Goal: Task Accomplishment & Management: Manage account settings

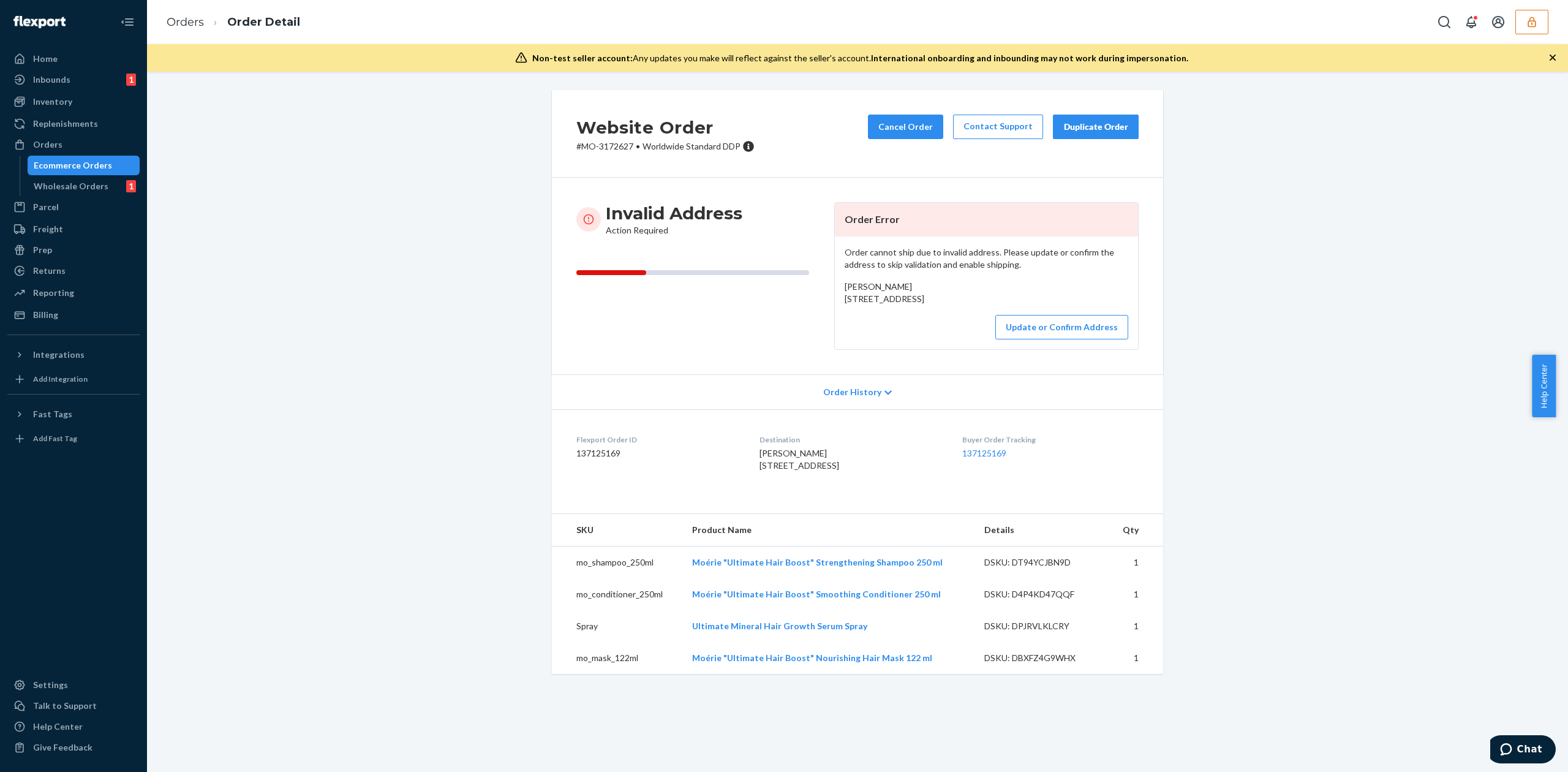
drag, startPoint x: 839, startPoint y: 300, endPoint x: 944, endPoint y: 316, distance: 106.2
click at [944, 305] on div "[PERSON_NAME] [STREET_ADDRESS]" at bounding box center [986, 293] width 284 height 24
copy span "[STREET_ADDRESS]"
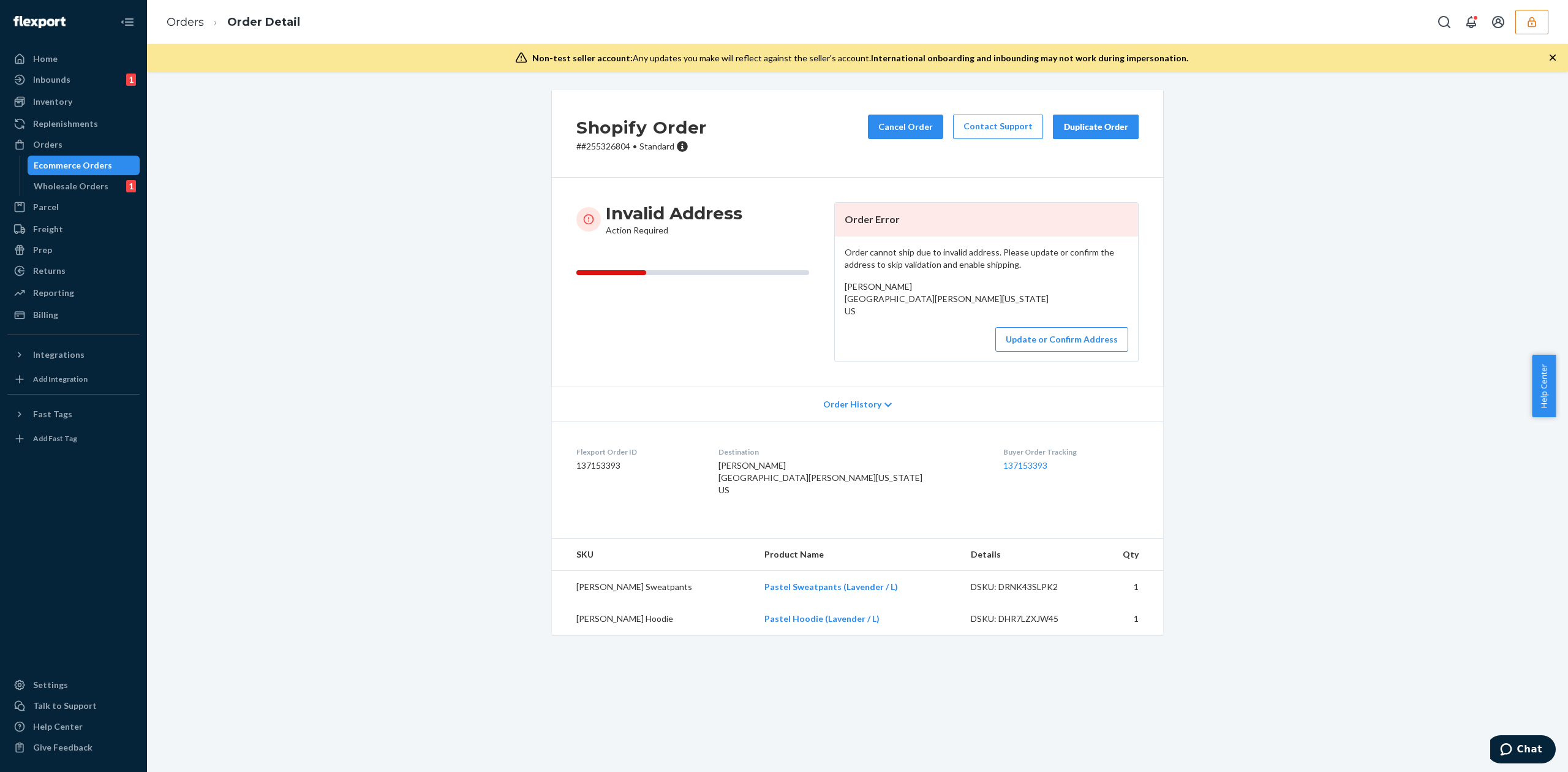
click at [865, 292] on div "Miranda Gentile Fairleigh Dickinson University Madison, New Jersey 07940 US" at bounding box center [986, 299] width 284 height 36
click at [866, 299] on span "Miranda Gentile Fairleigh Dickinson University Madison, New Jersey 07940 US" at bounding box center [946, 299] width 204 height 35
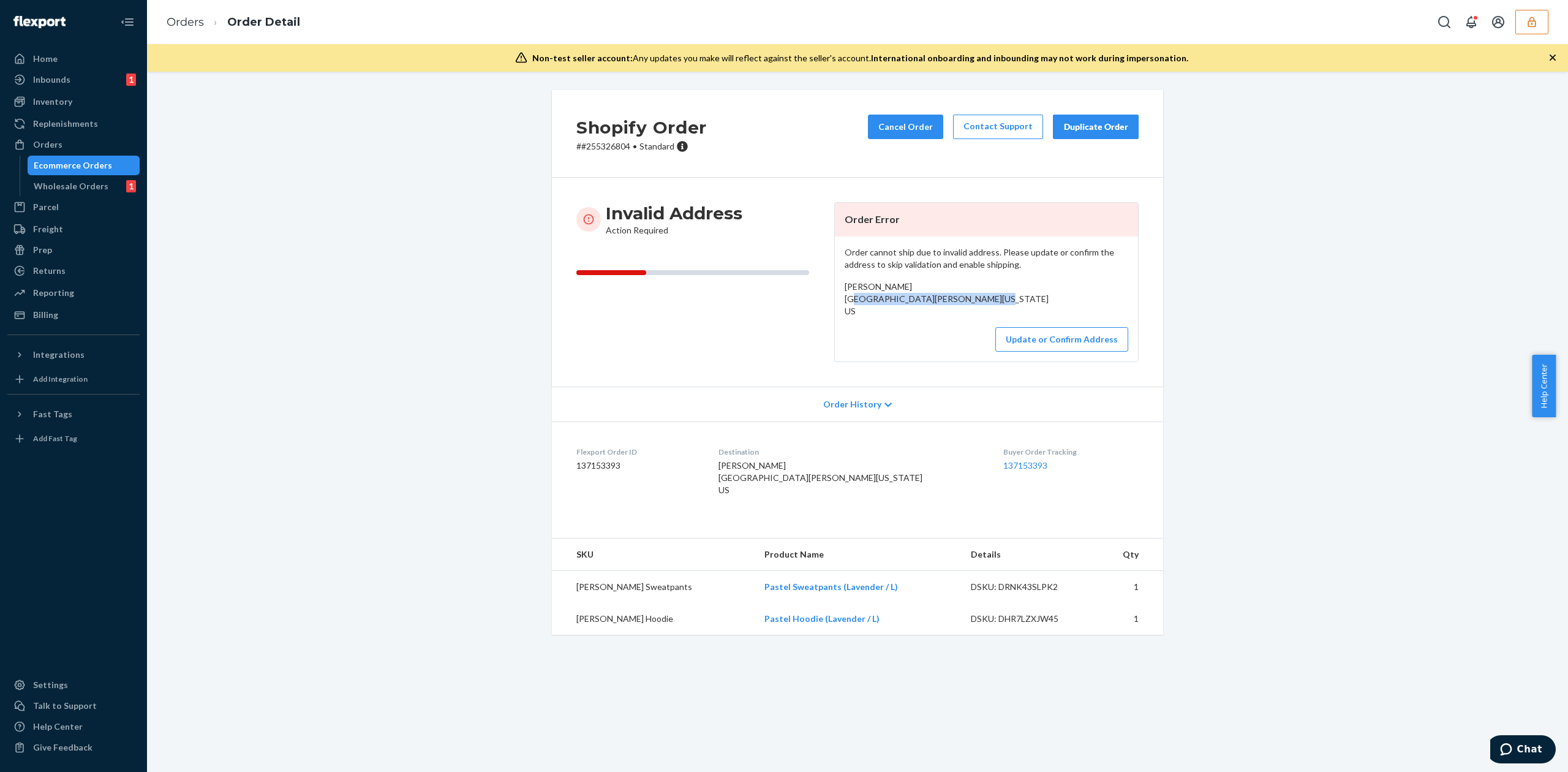
click at [866, 299] on span "Miranda Gentile Fairleigh Dickinson University Madison, New Jersey 07940 US" at bounding box center [946, 299] width 204 height 35
copy span "[GEOGRAPHIC_DATA][PERSON_NAME]"
click at [1110, 352] on button "Update or Confirm Address" at bounding box center [1062, 340] width 133 height 24
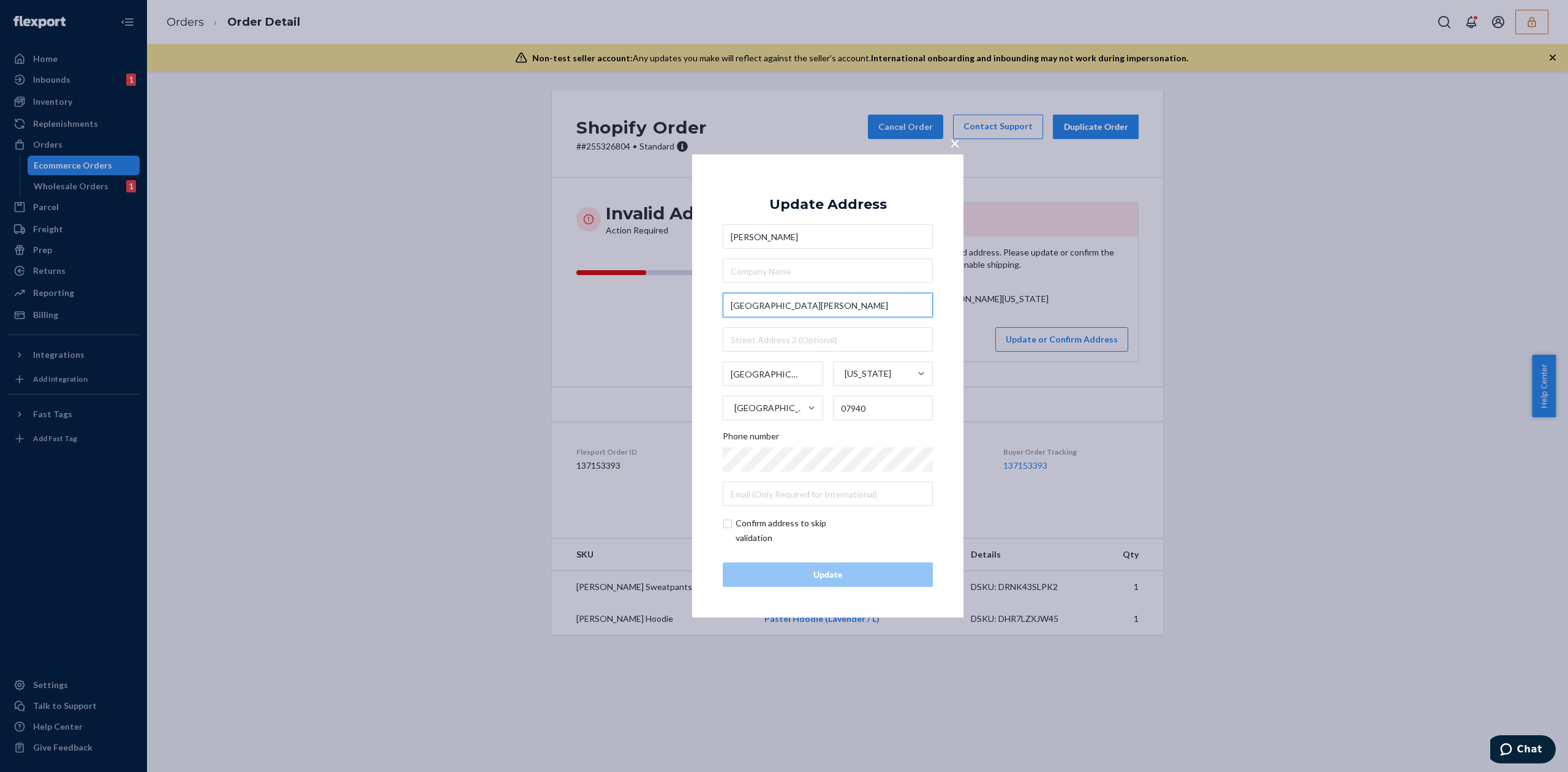
click at [782, 304] on input "Fairleigh Dickinson University" at bounding box center [828, 305] width 210 height 24
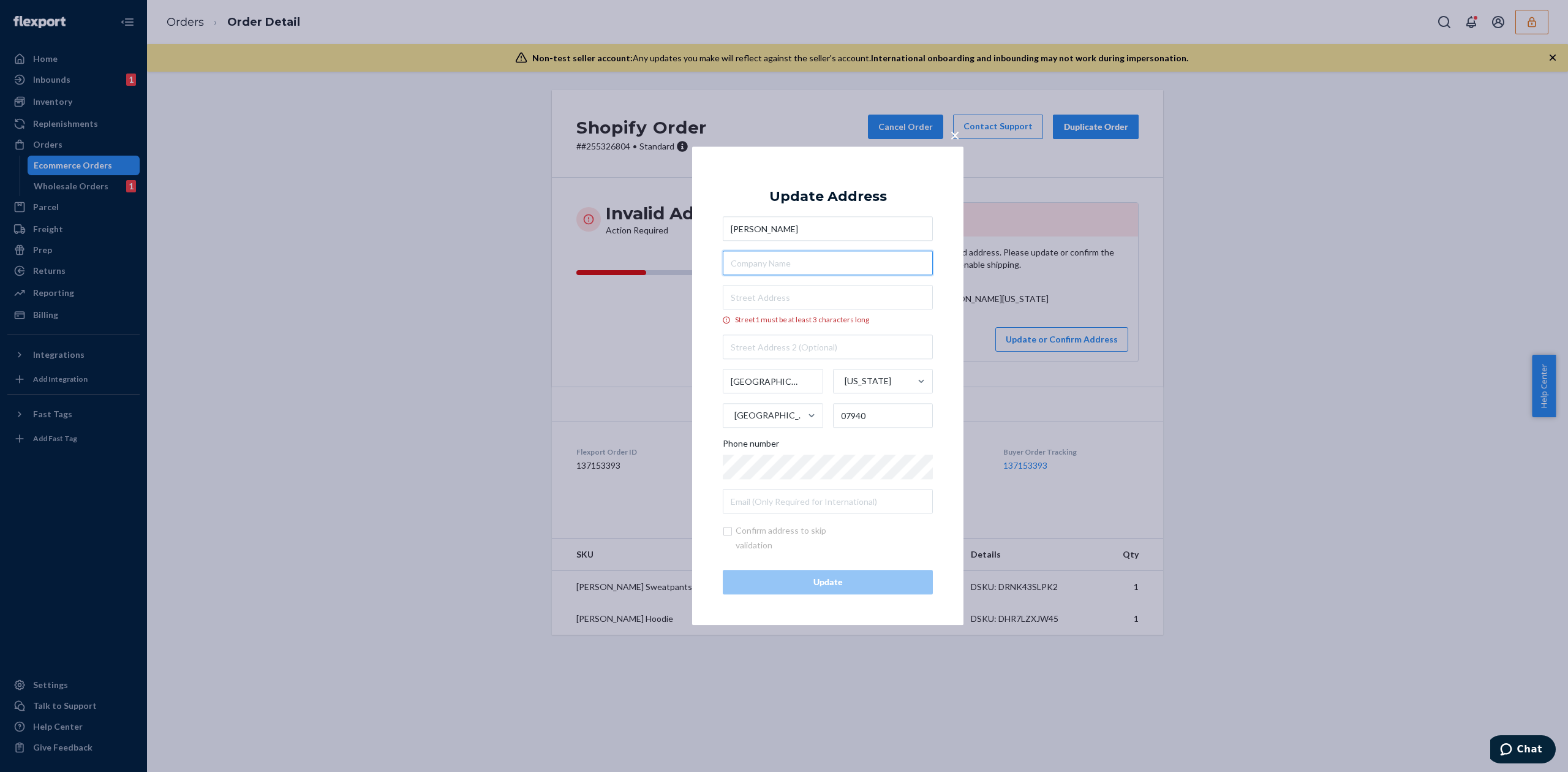
click at [786, 271] on input "text" at bounding box center [828, 264] width 210 height 24
paste input "Fairleigh Dickinson University"
type input "Fairleigh Dickinson University"
click at [940, 297] on div "× Update Address Miranda Gentile Fairleigh Dickinson University Street1 must be…" at bounding box center [828, 386] width 271 height 478
click at [759, 304] on input "Street1 must be at least 3 characters long" at bounding box center [828, 298] width 210 height 24
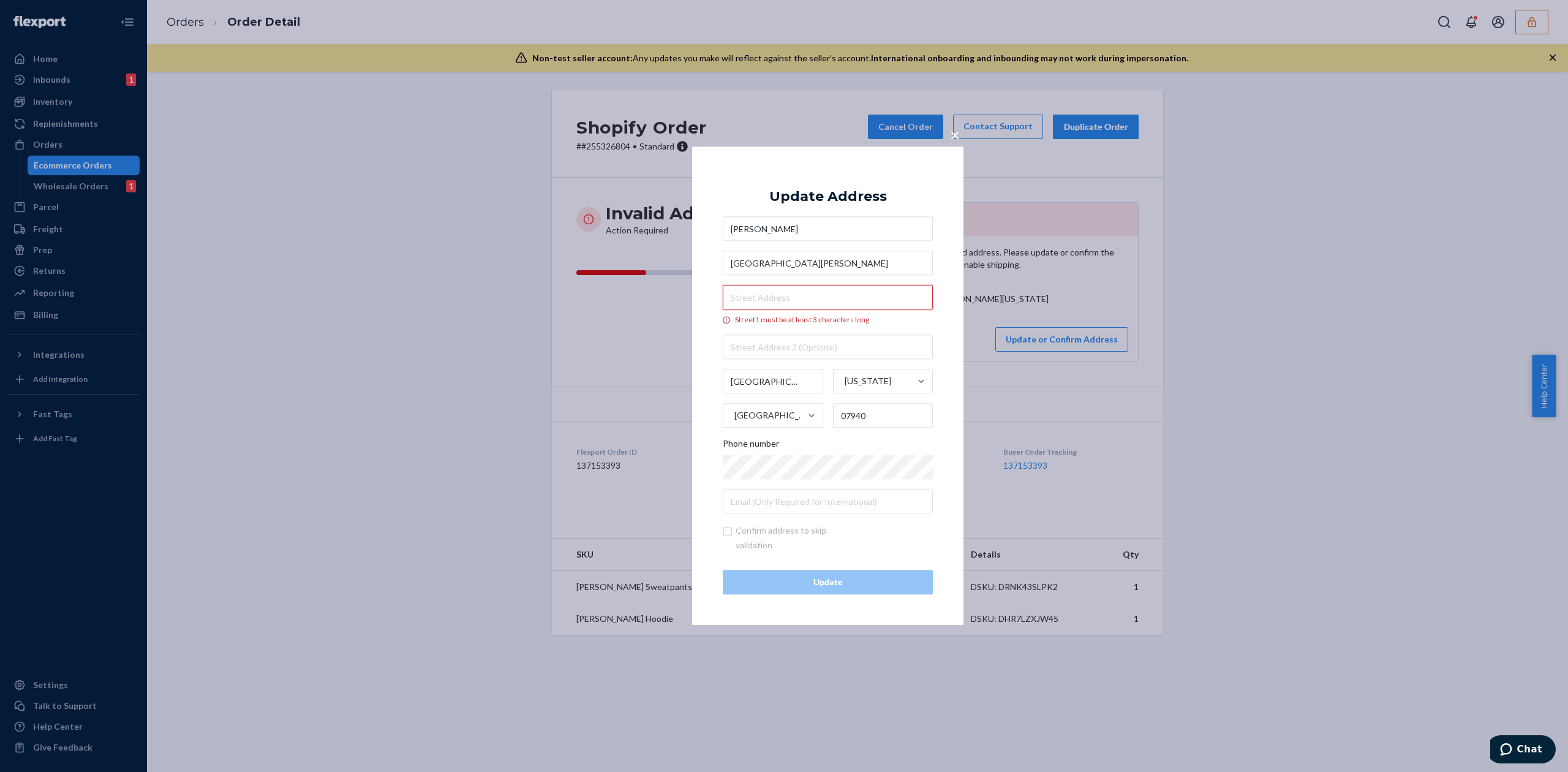
paste input "285 Madison Avenue"
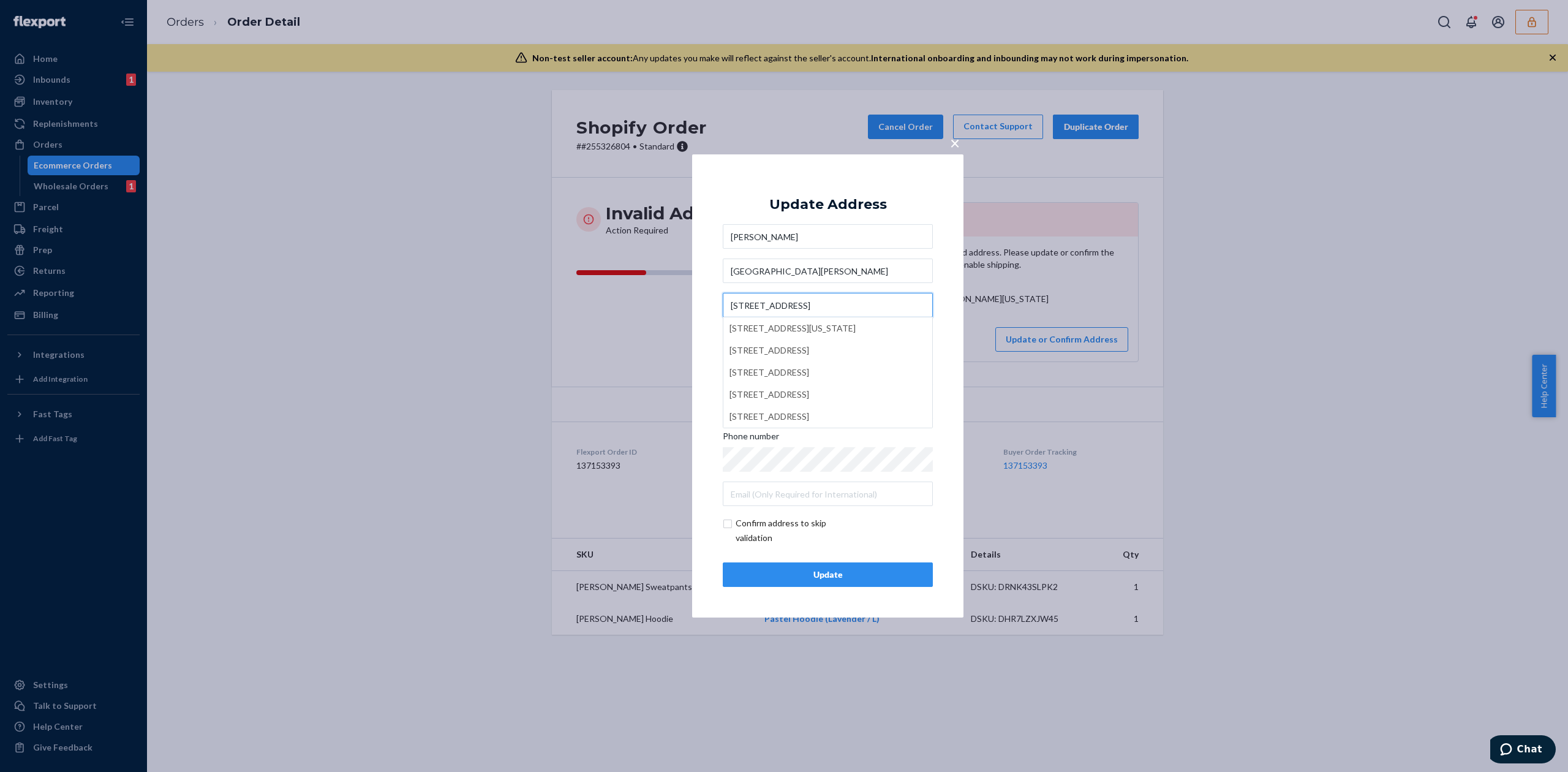
type input "285 Madison Ave"
click at [858, 194] on div "Update Address Miranda Gentile Fairleigh Dickinson University 285 Madison Ave M…" at bounding box center [828, 386] width 210 height 402
click at [855, 579] on div "Update" at bounding box center [828, 574] width 189 height 12
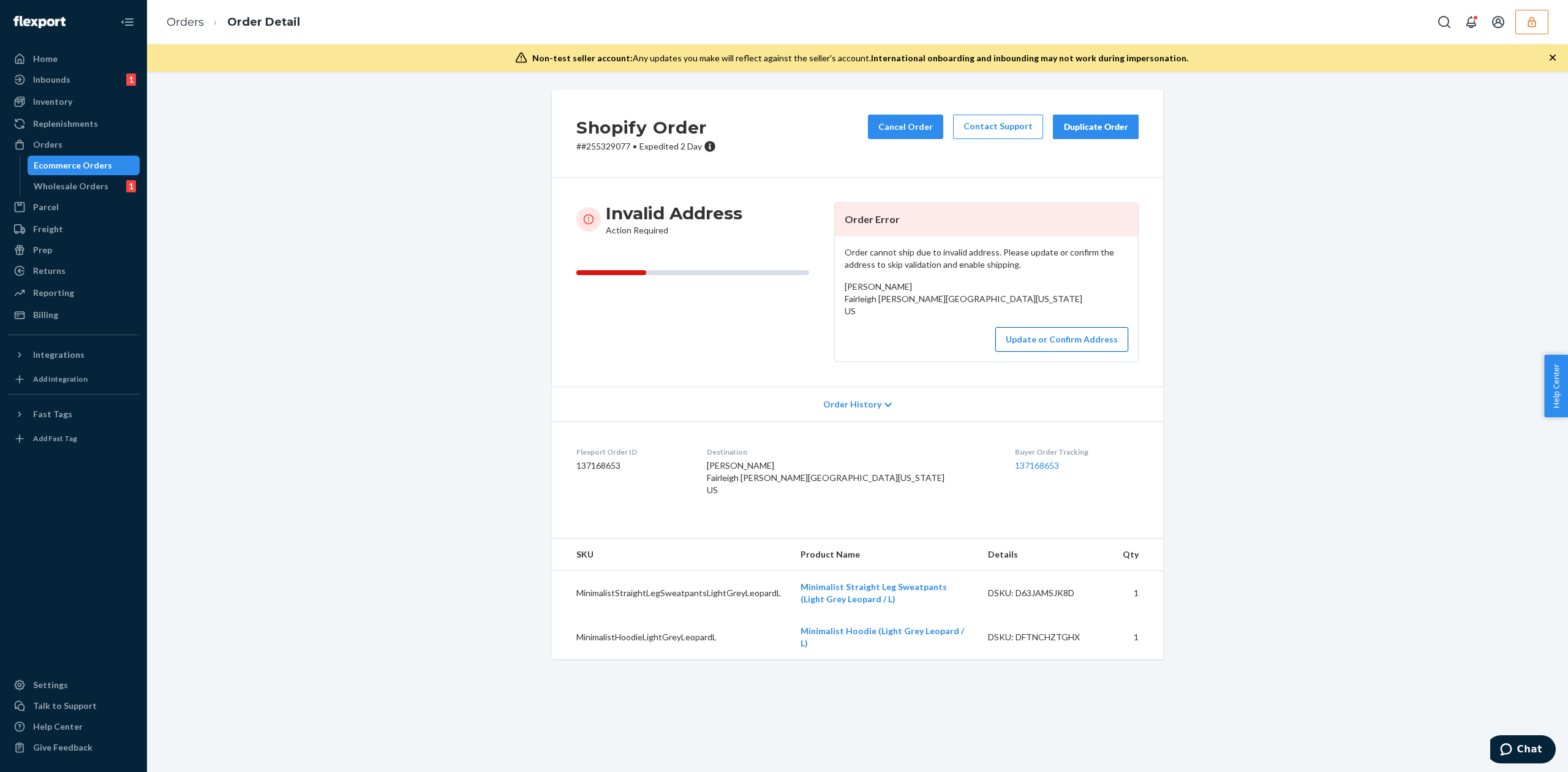
click at [1037, 352] on button "Update or Confirm Address" at bounding box center [1062, 340] width 133 height 24
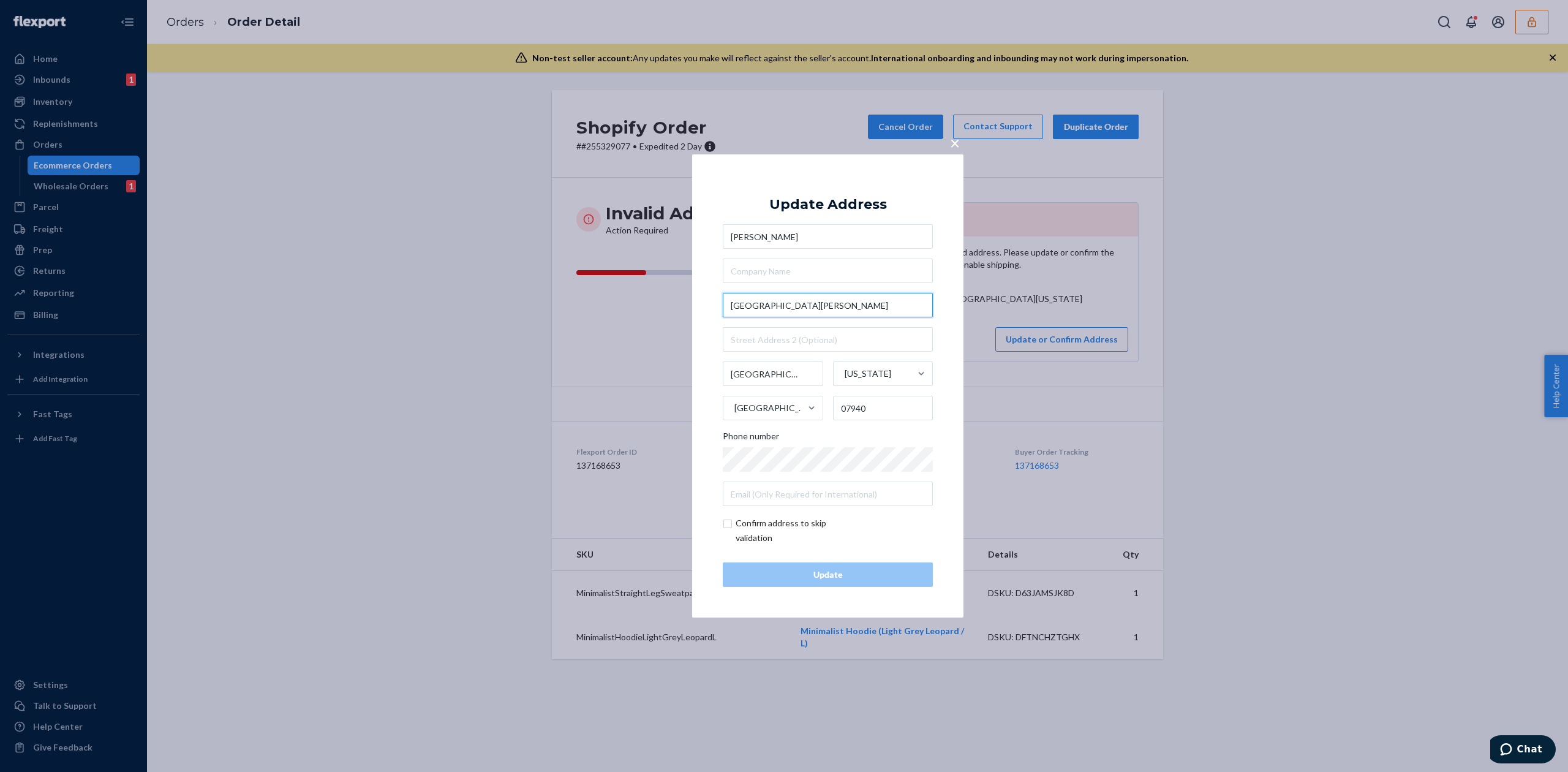
click at [779, 301] on input "Fairleigh Dickinson University" at bounding box center [828, 305] width 210 height 24
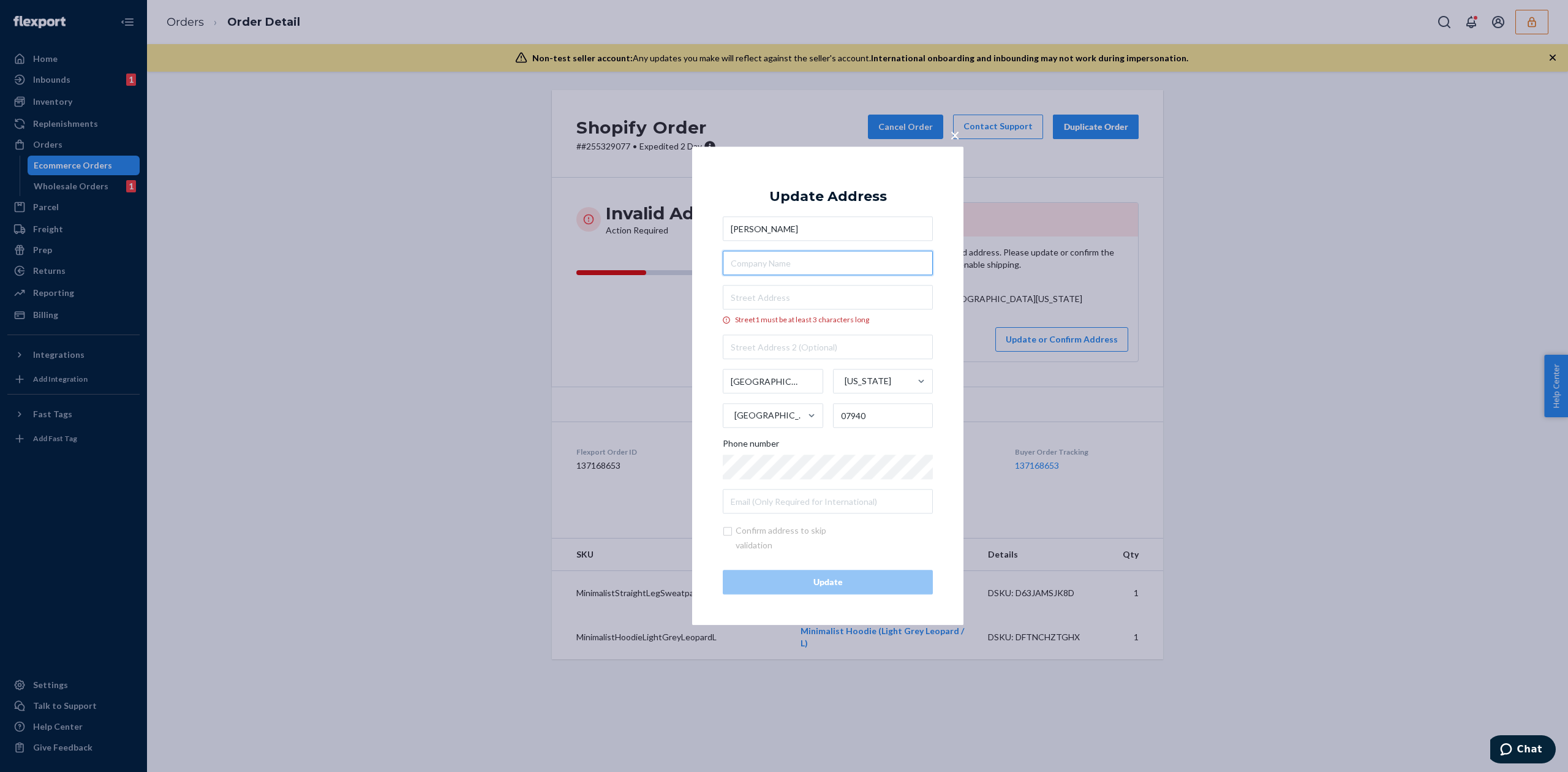
click at [789, 272] on input "text" at bounding box center [828, 264] width 210 height 24
paste input "Fairleigh Dickinson University"
type input "Fairleigh Dickinson University"
click at [770, 304] on input "Street1 must be at least 3 characters long" at bounding box center [828, 298] width 210 height 24
paste input "285 Madison Avenue"
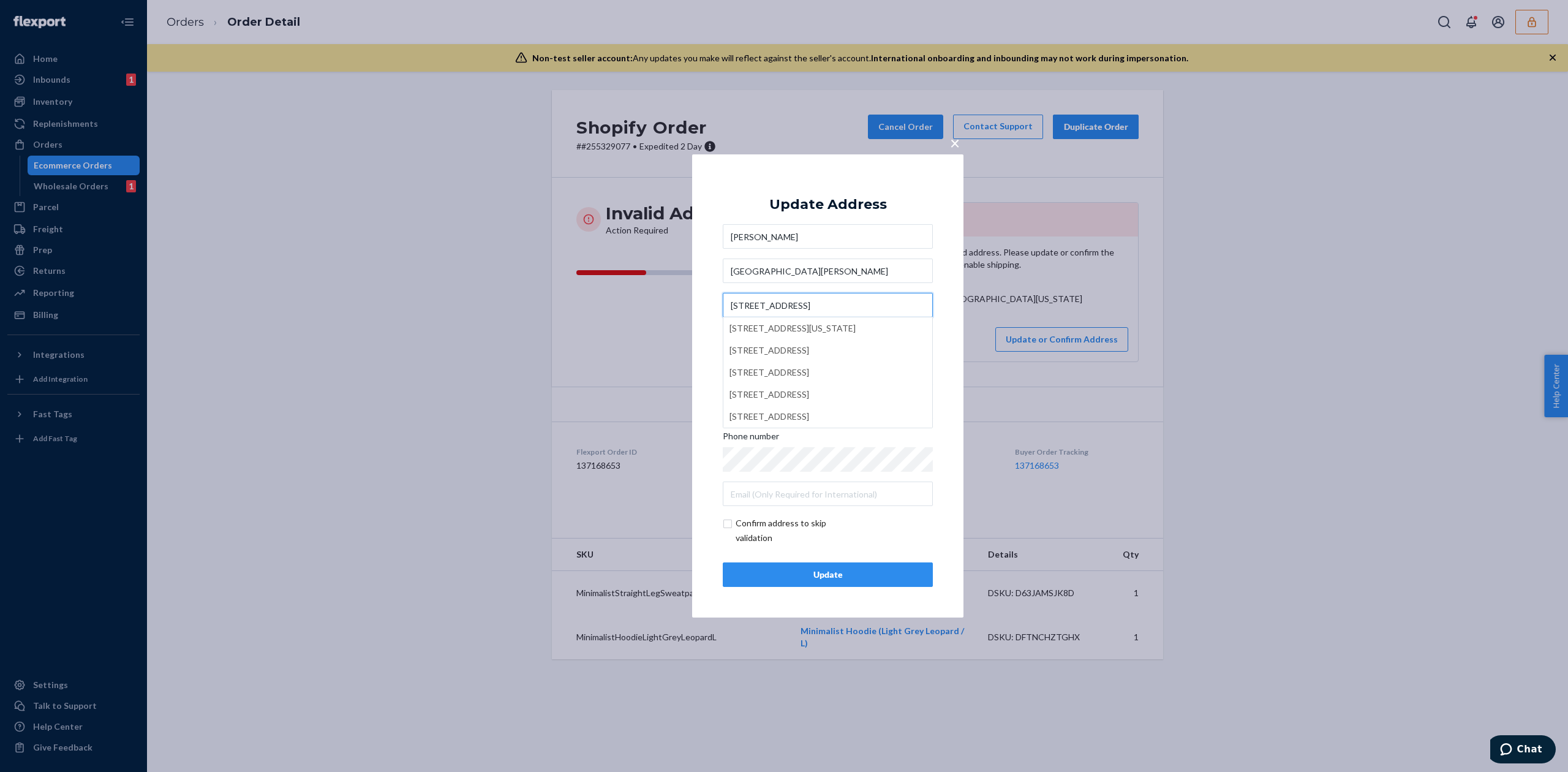
type input "285 Madison Avenue"
click at [889, 186] on div "Update Address Layla Haddad Fairleigh Dickinson University 285 Madison Avenue 2…" at bounding box center [828, 386] width 210 height 402
click at [887, 579] on div "Update" at bounding box center [828, 574] width 189 height 12
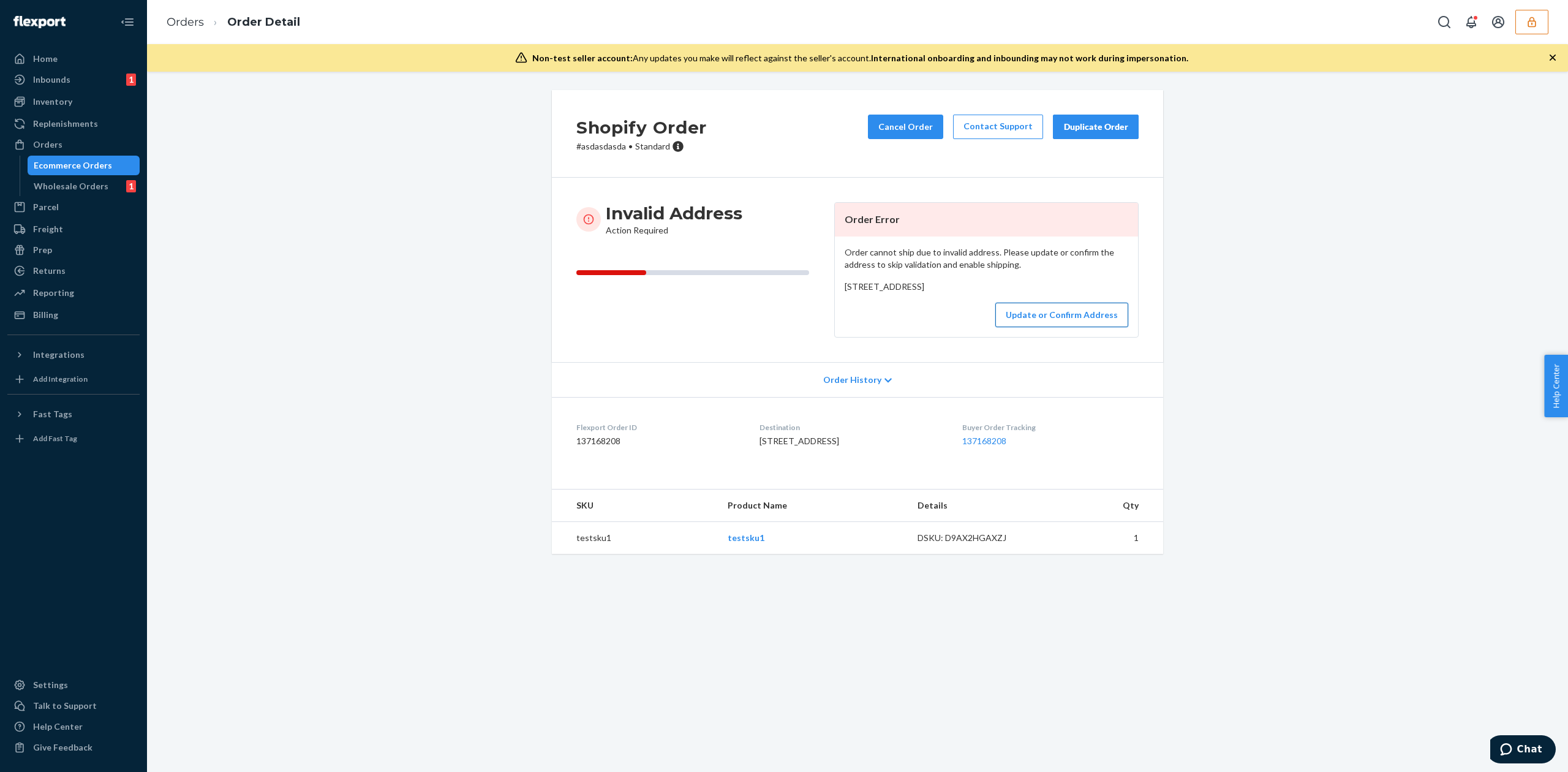
click at [1048, 327] on button "Update or Confirm Address" at bounding box center [1062, 315] width 133 height 24
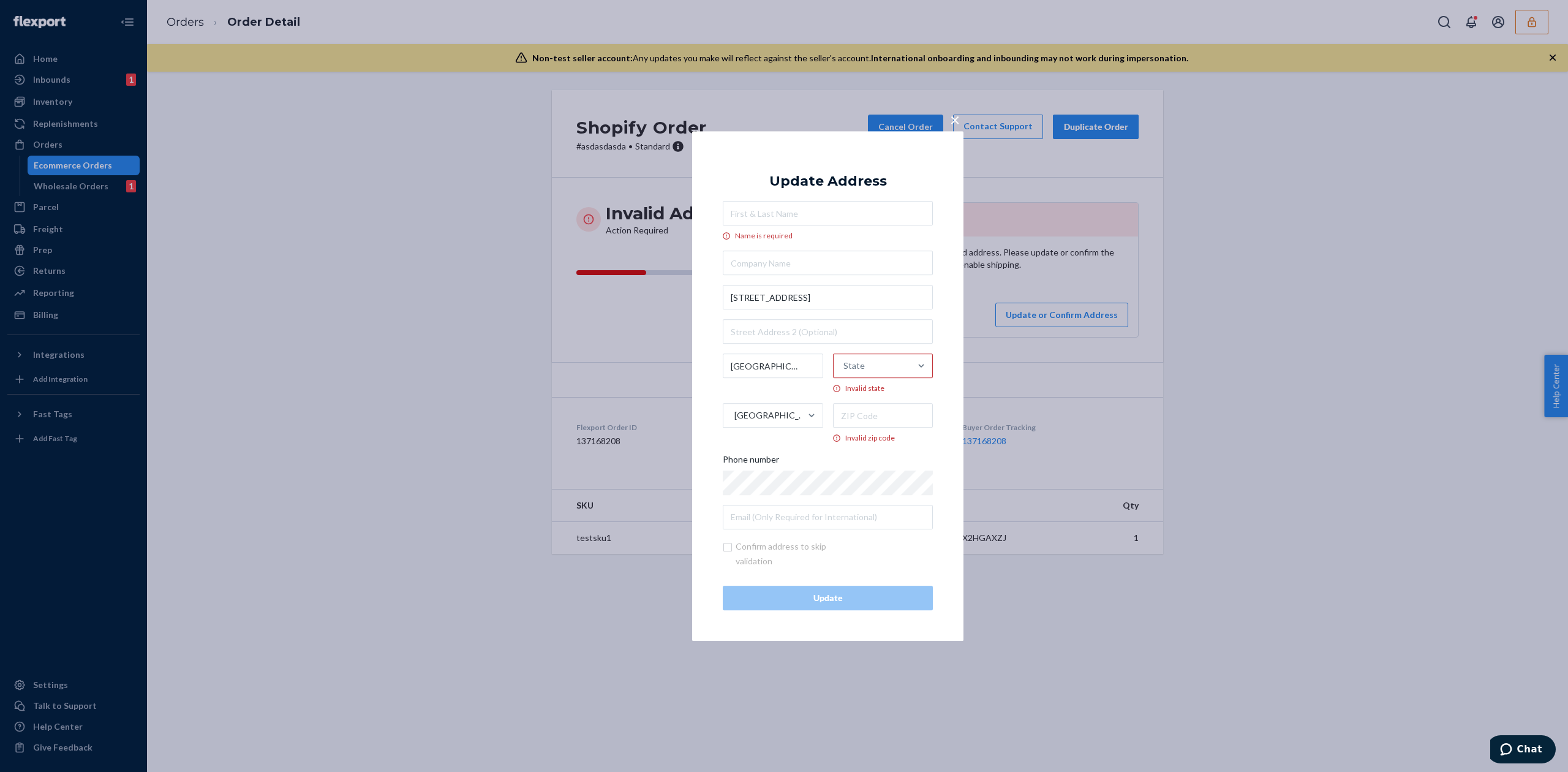
click at [953, 116] on span "×" at bounding box center [954, 120] width 10 height 21
